Goal: Find specific page/section: Find specific page/section

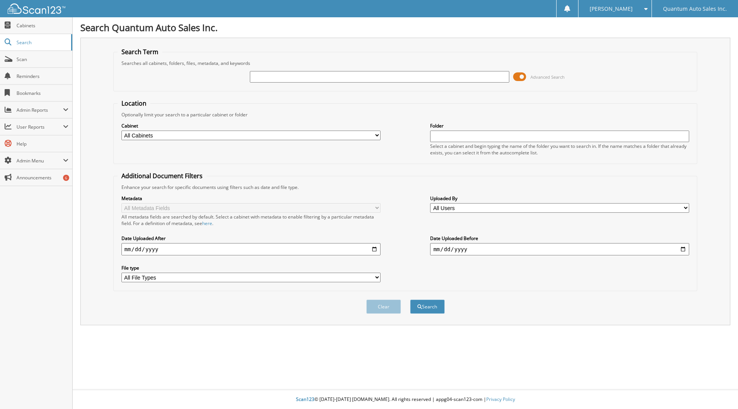
click at [285, 75] on input "text" at bounding box center [379, 77] width 259 height 12
type input "27037"
click at [410, 300] on button "Search" at bounding box center [427, 307] width 35 height 14
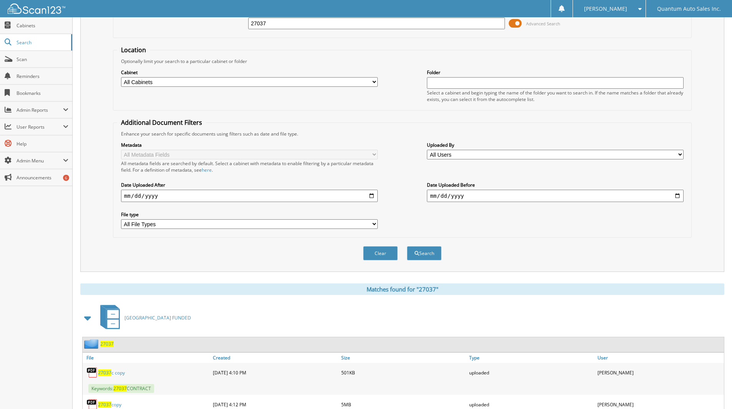
scroll to position [95, 0]
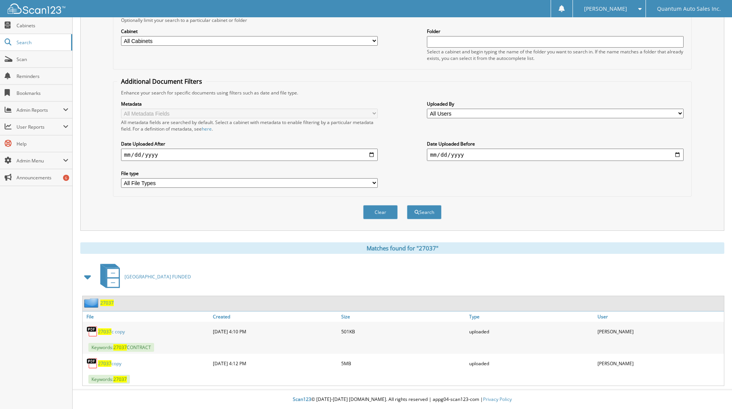
click at [113, 362] on link "27037 copy" at bounding box center [109, 363] width 23 height 7
click at [111, 365] on link "27037 copy" at bounding box center [109, 363] width 23 height 7
click at [93, 365] on img at bounding box center [92, 364] width 12 height 12
click at [111, 363] on span "27037" at bounding box center [104, 363] width 13 height 7
